Goal: Contribute content

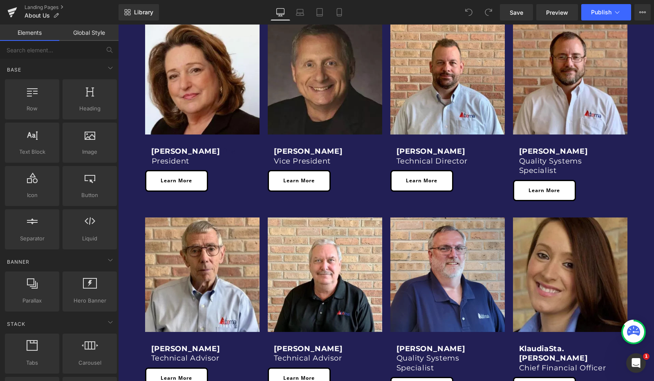
scroll to position [399, 0]
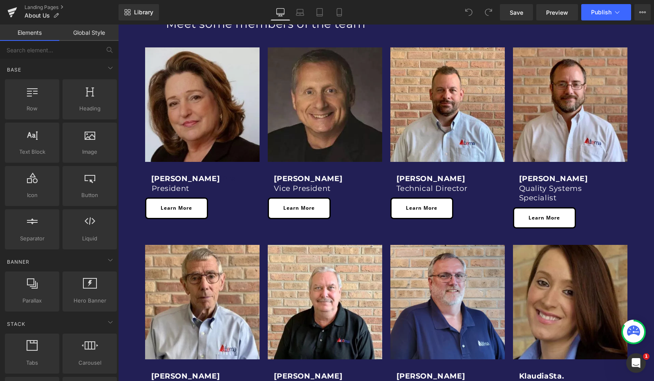
click at [222, 107] on img at bounding box center [202, 104] width 114 height 114
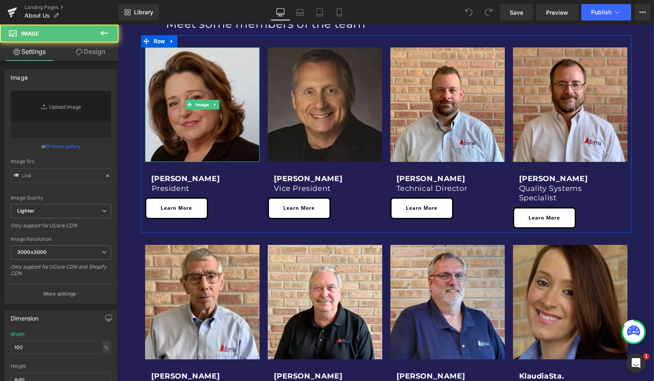
type input "https://cdn.shopify.com/s/files/1/0734/1444/3316/files/Petroski-1-335x335_jpg_3…"
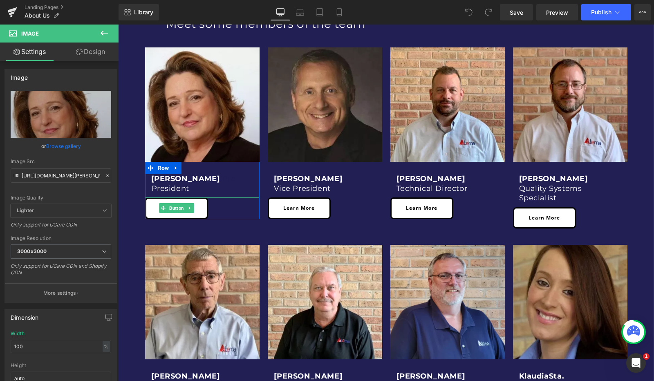
click at [190, 201] on link "Learn More" at bounding box center [176, 207] width 63 height 21
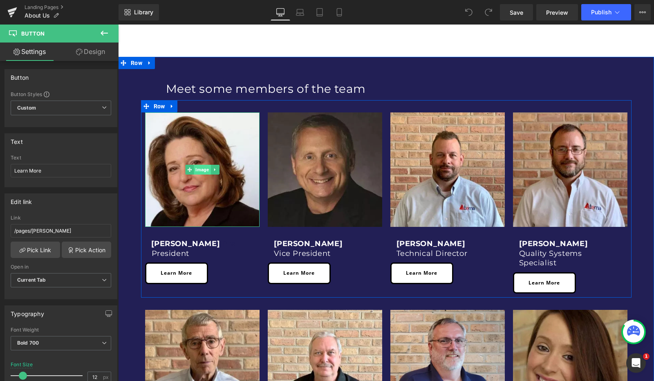
scroll to position [333, 0]
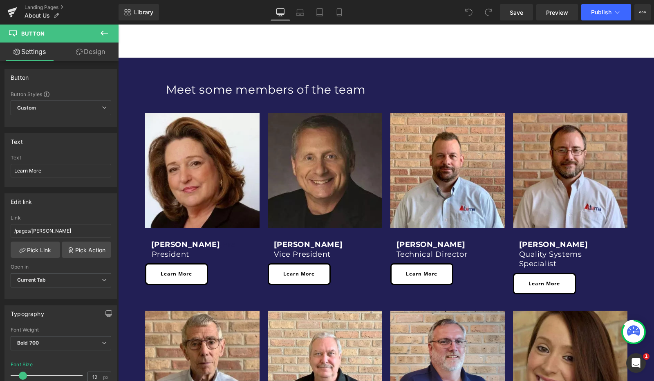
click at [104, 31] on icon at bounding box center [104, 33] width 10 height 10
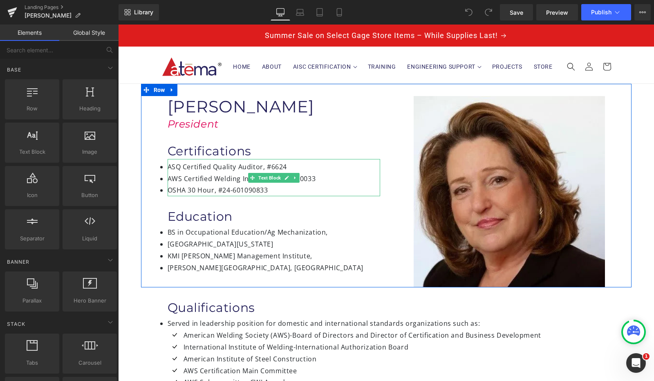
click at [282, 165] on li "ASQ Certified Quality Auditor, #6624" at bounding box center [274, 167] width 212 height 12
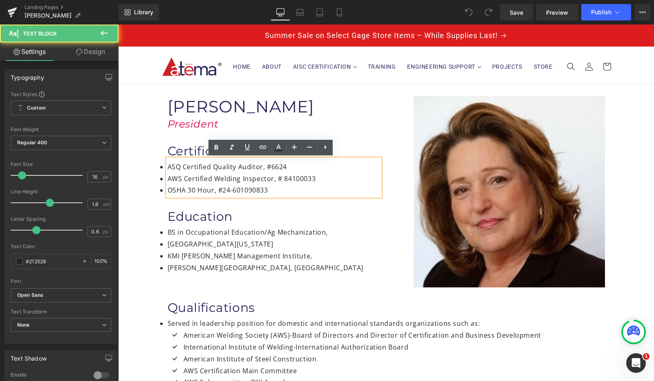
click at [285, 169] on li "ASQ Certified Quality Auditor, #6624" at bounding box center [274, 167] width 212 height 12
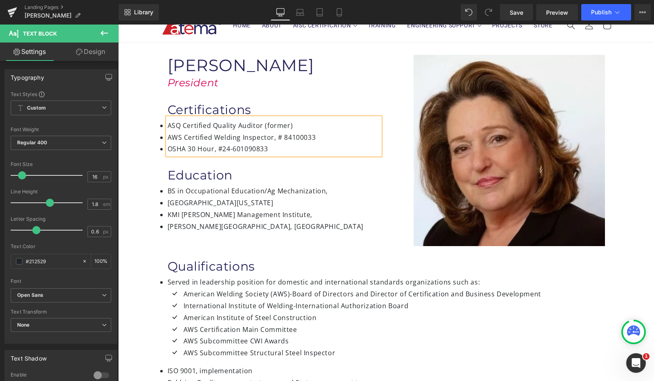
scroll to position [42, 0]
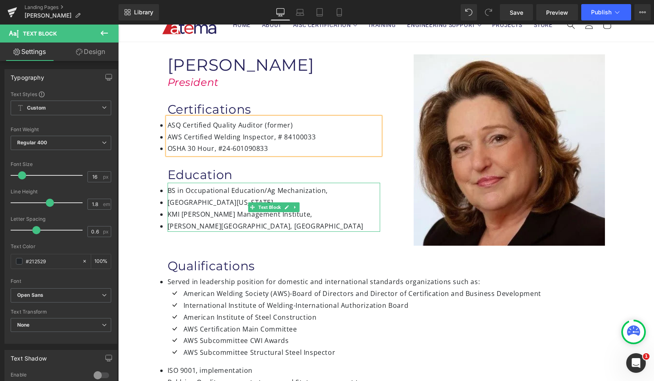
click at [168, 203] on li "[GEOGRAPHIC_DATA][US_STATE]" at bounding box center [274, 203] width 212 height 12
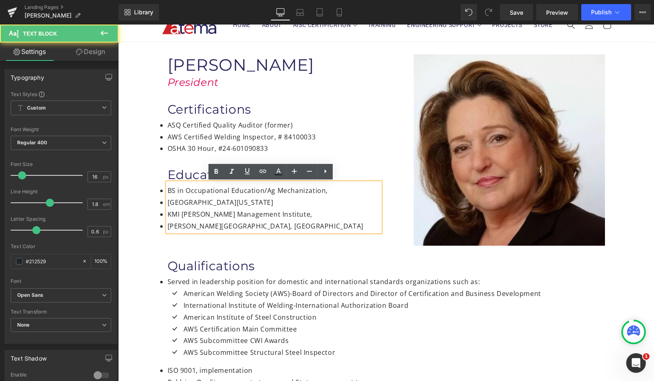
click at [168, 202] on div "BS in Occupational Education/Ag Mechanization, [GEOGRAPHIC_DATA][US_STATE] KMI …" at bounding box center [274, 207] width 212 height 49
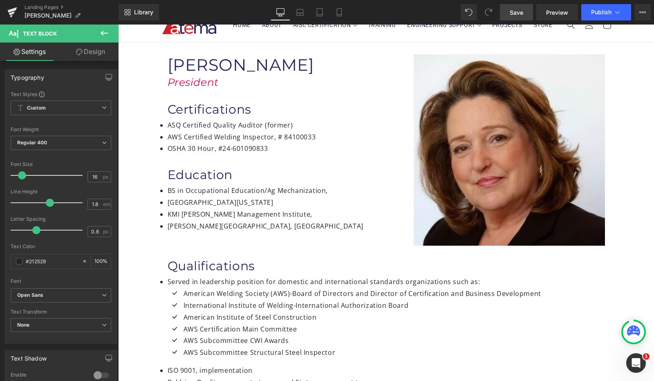
click at [521, 9] on span "Save" at bounding box center [516, 12] width 13 height 9
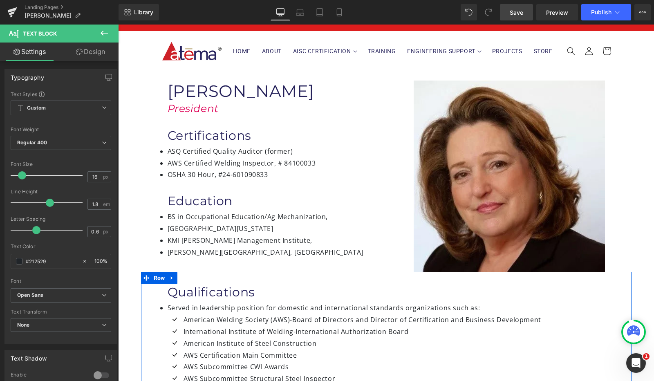
scroll to position [13, 0]
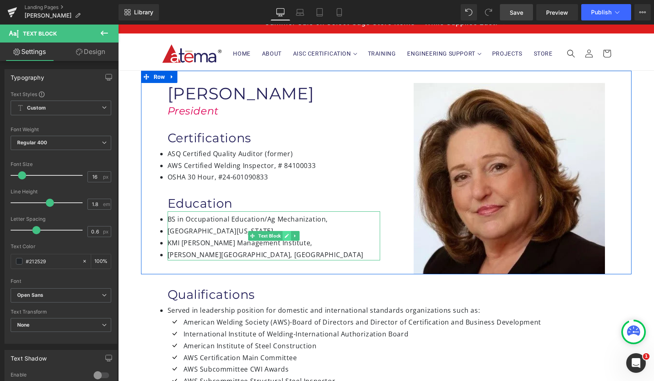
click at [284, 237] on icon at bounding box center [286, 236] width 4 height 4
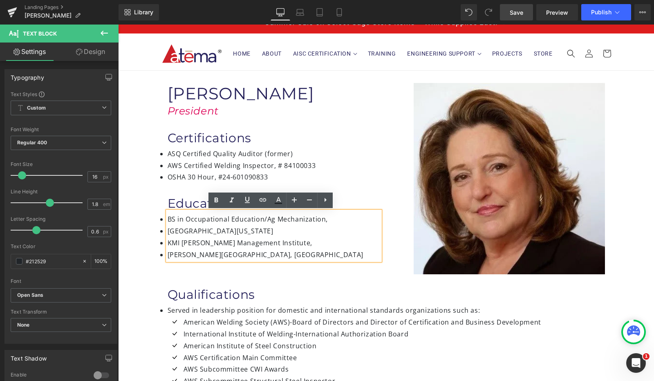
click at [168, 233] on li "[GEOGRAPHIC_DATA][US_STATE]" at bounding box center [274, 231] width 212 height 12
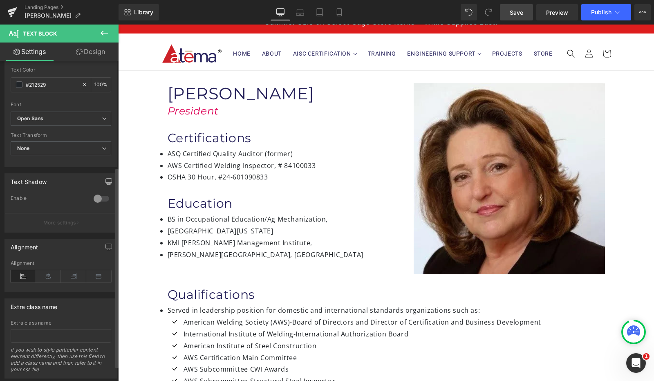
scroll to position [194, 0]
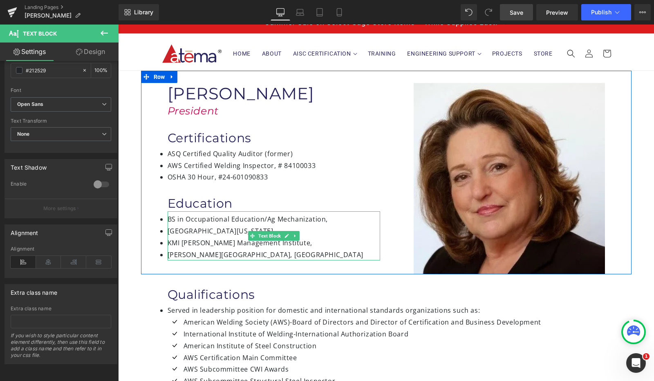
click at [168, 255] on li "[PERSON_NAME][GEOGRAPHIC_DATA], [GEOGRAPHIC_DATA]" at bounding box center [274, 255] width 212 height 12
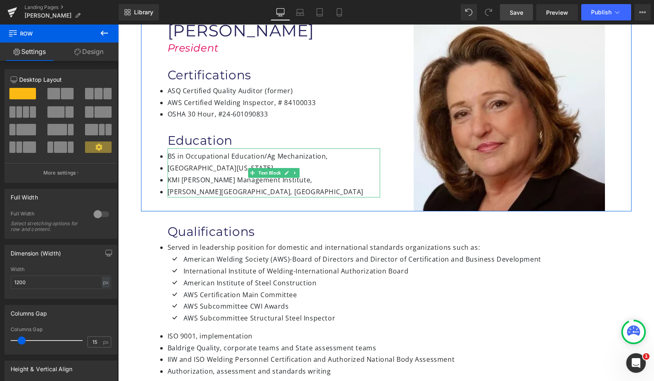
scroll to position [94, 0]
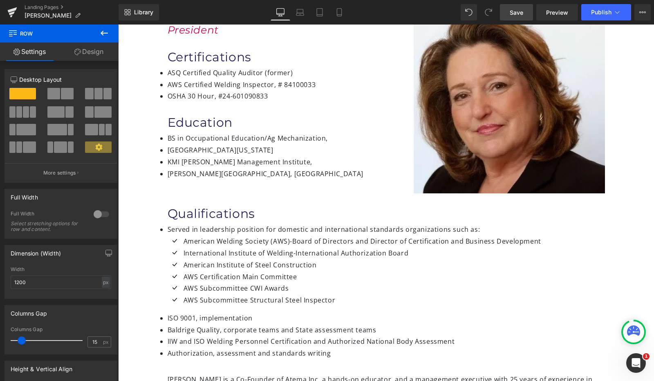
click at [510, 17] on link "Save" at bounding box center [516, 12] width 33 height 16
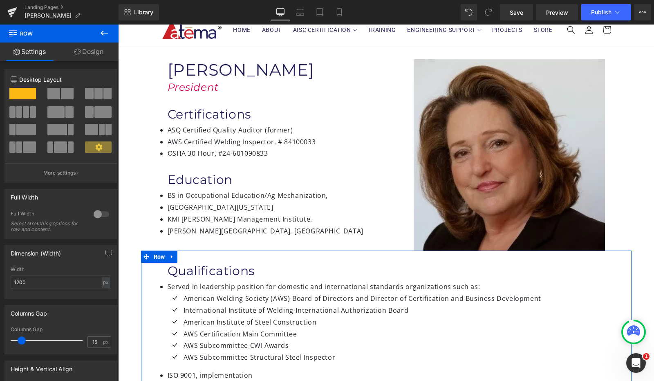
scroll to position [28, 0]
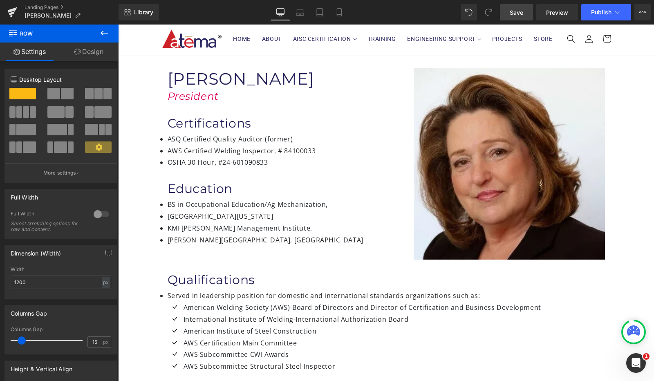
click at [515, 10] on span "Save" at bounding box center [516, 12] width 13 height 9
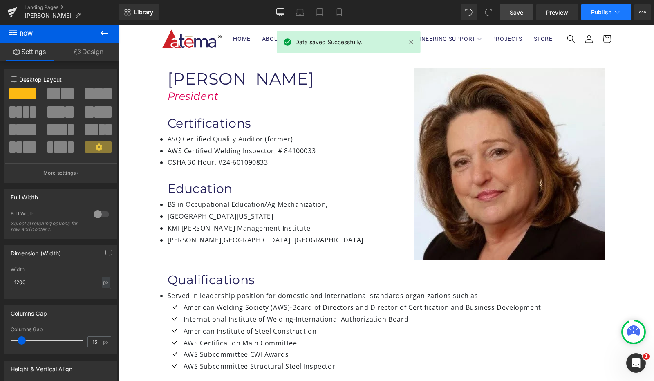
click at [602, 18] on button "Publish" at bounding box center [606, 12] width 50 height 16
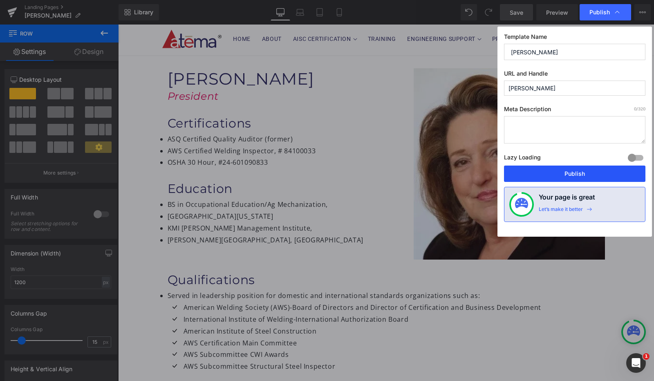
click at [569, 174] on button "Publish" at bounding box center [574, 173] width 141 height 16
